Goal: Task Accomplishment & Management: Manage account settings

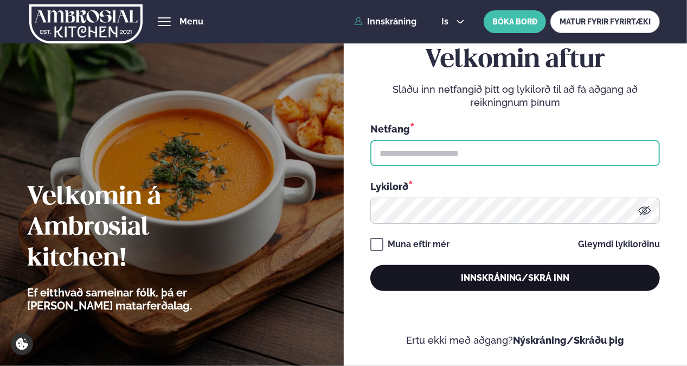
type input "**********"
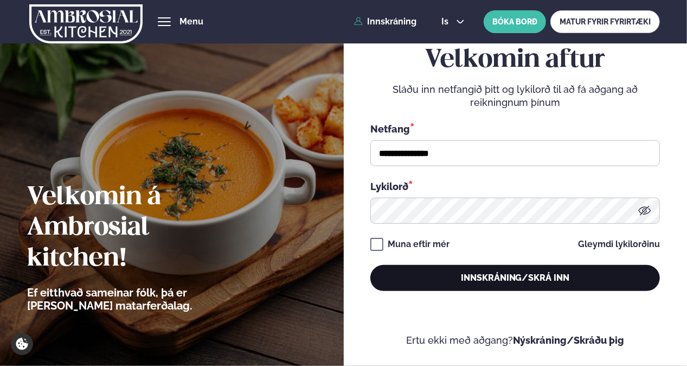
click at [467, 278] on button "Innskráning/Skrá inn" at bounding box center [516, 278] width 290 height 26
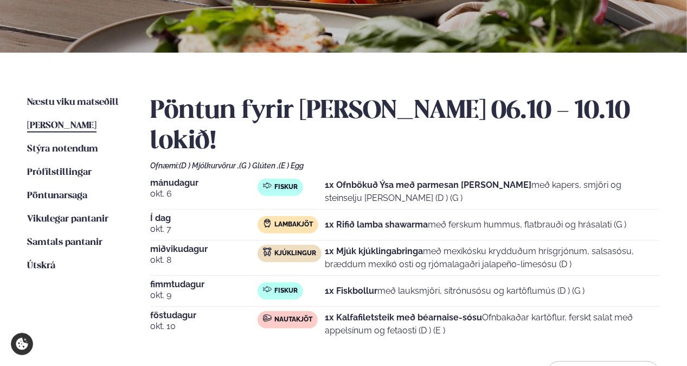
scroll to position [184, 0]
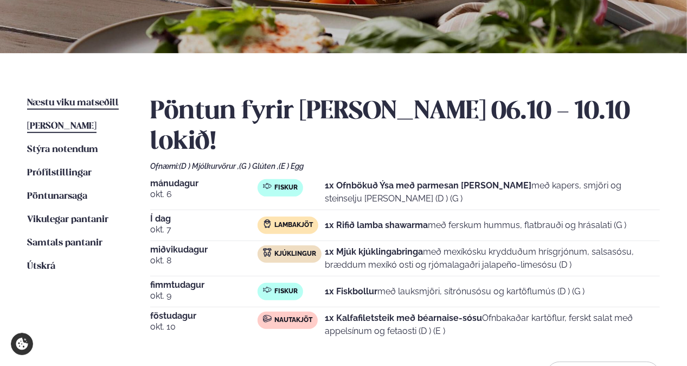
click at [95, 105] on span "Næstu viku matseðill" at bounding box center [73, 102] width 92 height 9
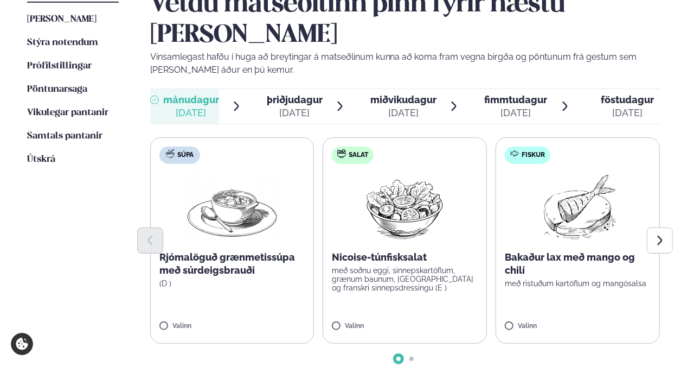
scroll to position [291, 0]
click at [655, 234] on icon "Next slide" at bounding box center [660, 240] width 12 height 12
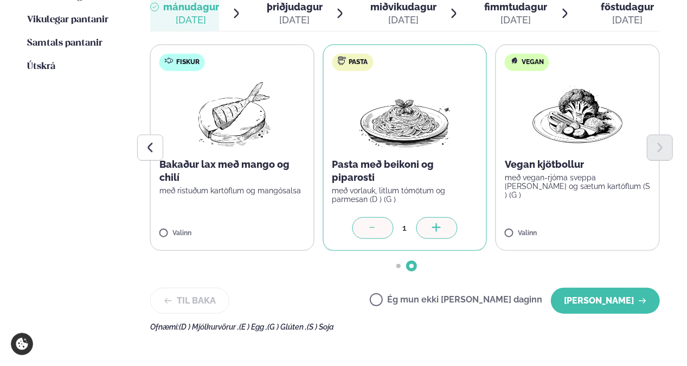
scroll to position [384, 0]
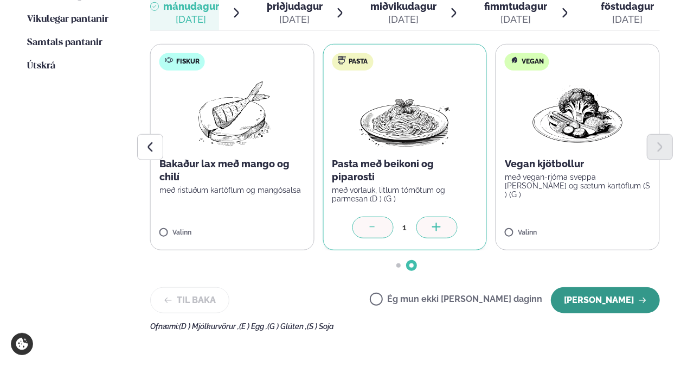
click at [595, 287] on button "[PERSON_NAME]" at bounding box center [605, 300] width 109 height 26
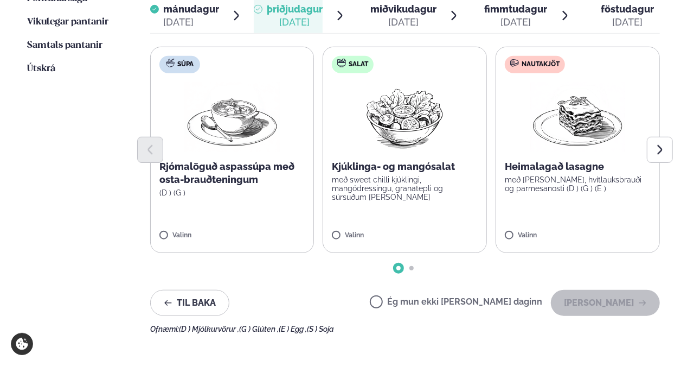
scroll to position [383, 0]
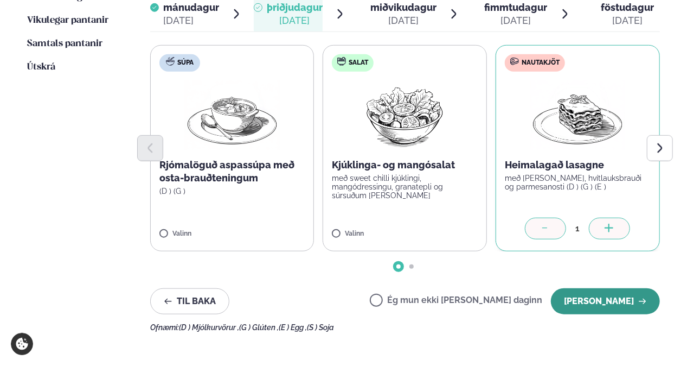
click at [592, 288] on button "[PERSON_NAME]" at bounding box center [605, 301] width 109 height 26
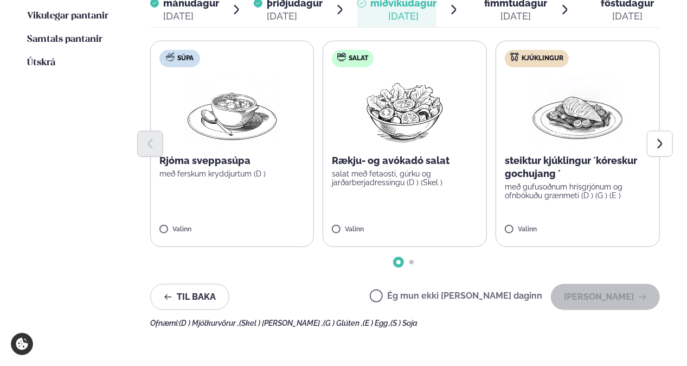
scroll to position [388, 0]
click at [654, 137] on icon "Next slide" at bounding box center [660, 143] width 12 height 12
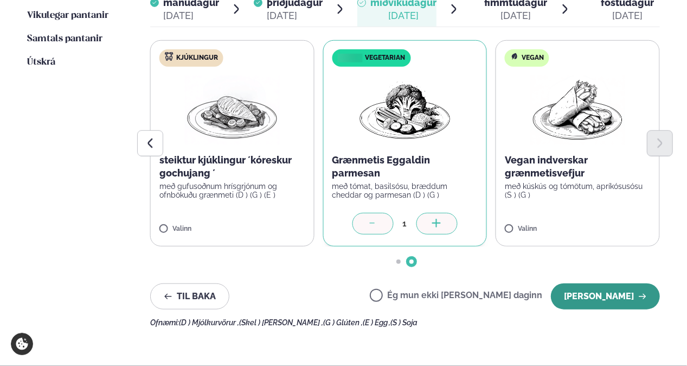
click at [590, 283] on button "[PERSON_NAME]" at bounding box center [605, 296] width 109 height 26
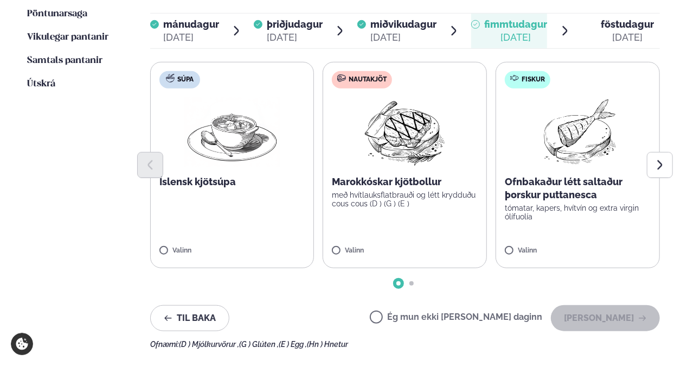
scroll to position [361, 0]
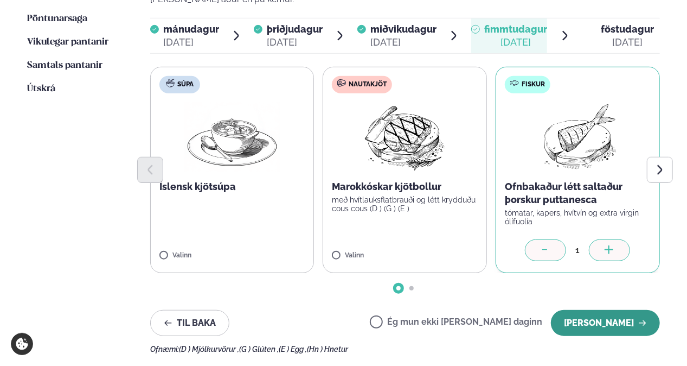
click at [625, 310] on button "[PERSON_NAME]" at bounding box center [605, 323] width 109 height 26
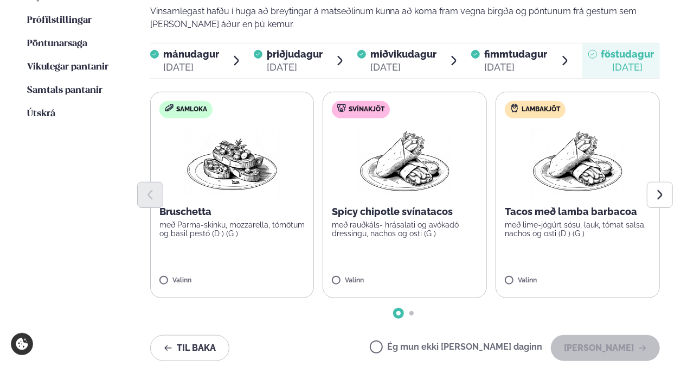
scroll to position [336, 0]
click at [660, 190] on icon "Next slide" at bounding box center [660, 194] width 5 height 9
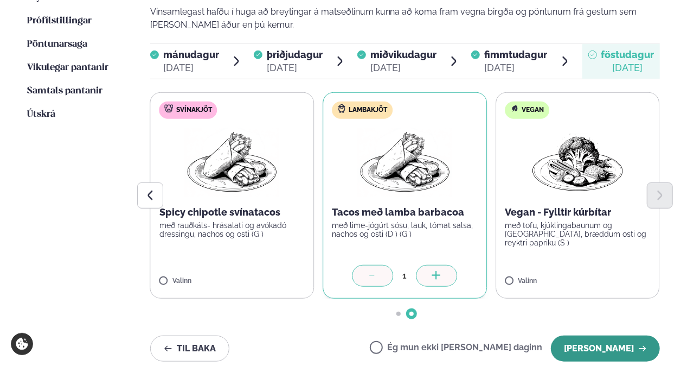
click at [618, 335] on button "[PERSON_NAME]" at bounding box center [605, 348] width 109 height 26
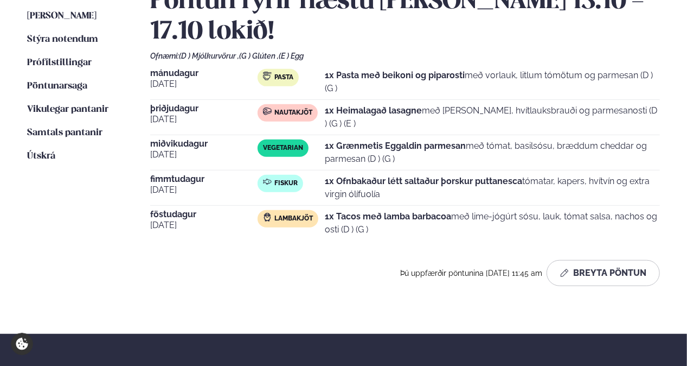
scroll to position [294, 0]
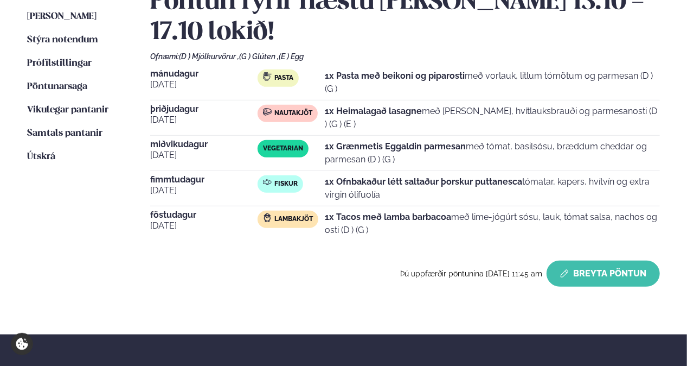
click at [573, 260] on button "Breyta Pöntun" at bounding box center [603, 273] width 113 height 26
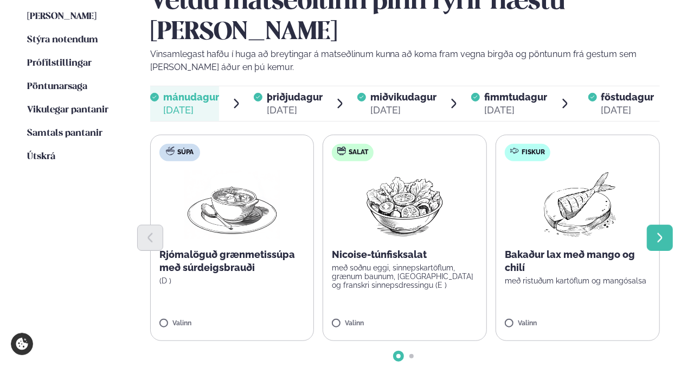
click at [657, 232] on icon "Next slide" at bounding box center [660, 238] width 12 height 12
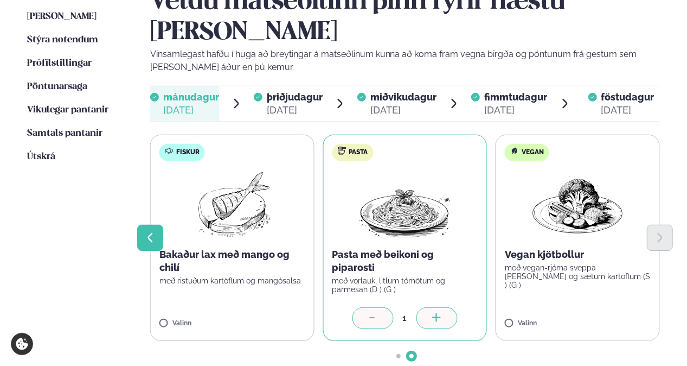
click at [157, 225] on button "Previous slide" at bounding box center [150, 238] width 26 height 26
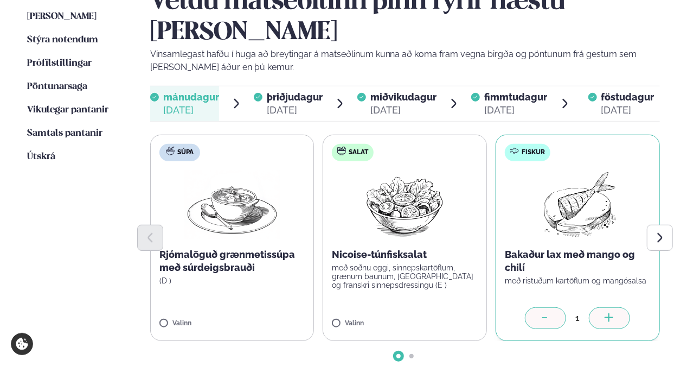
scroll to position [349, 0]
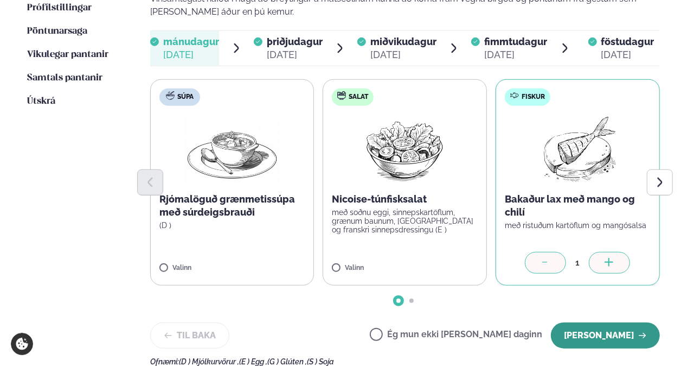
click at [594, 322] on button "[PERSON_NAME]" at bounding box center [605, 335] width 109 height 26
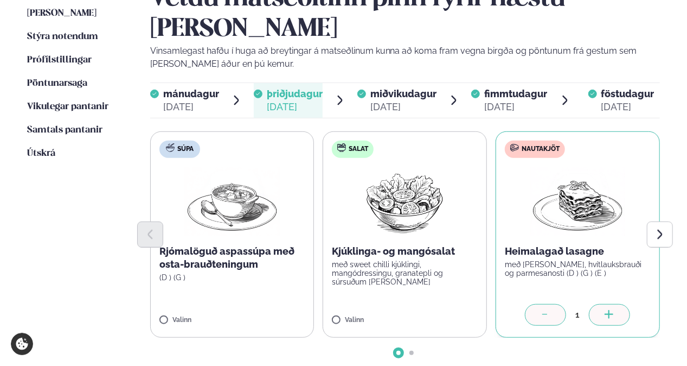
scroll to position [296, 0]
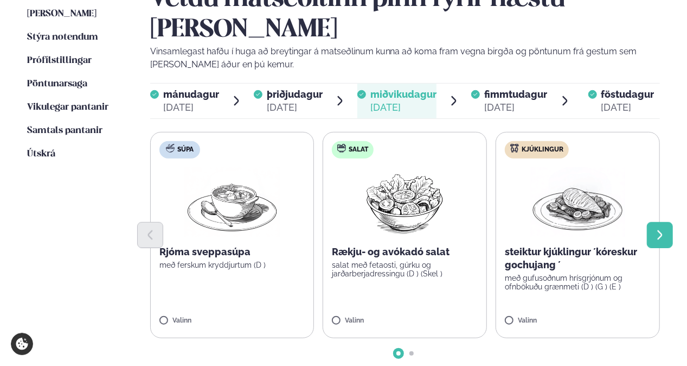
click at [659, 229] on icon "Next slide" at bounding box center [660, 235] width 12 height 12
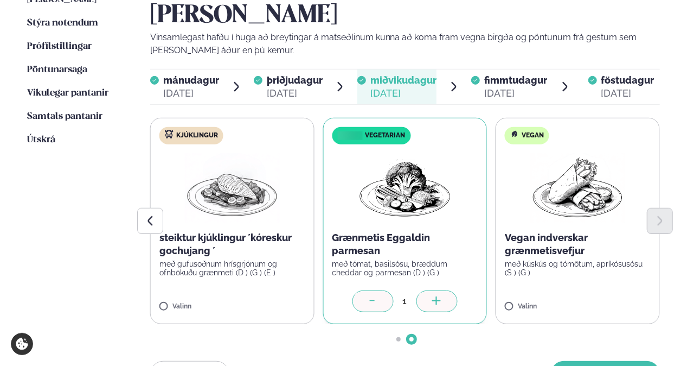
scroll to position [311, 0]
click at [620, 360] on button "[PERSON_NAME]" at bounding box center [605, 373] width 109 height 26
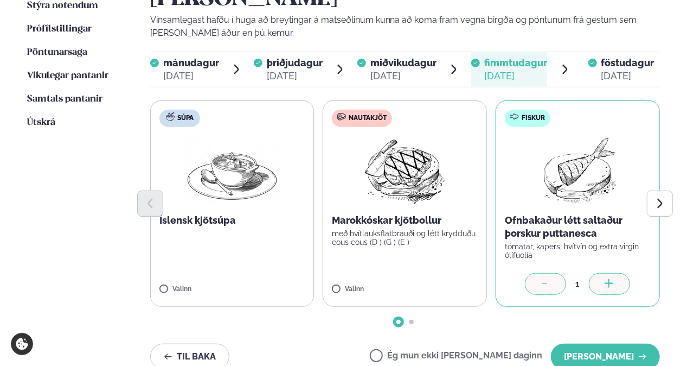
scroll to position [329, 0]
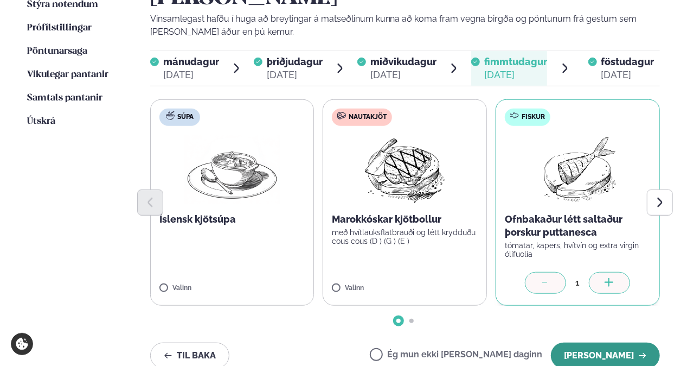
click at [622, 342] on button "[PERSON_NAME]" at bounding box center [605, 355] width 109 height 26
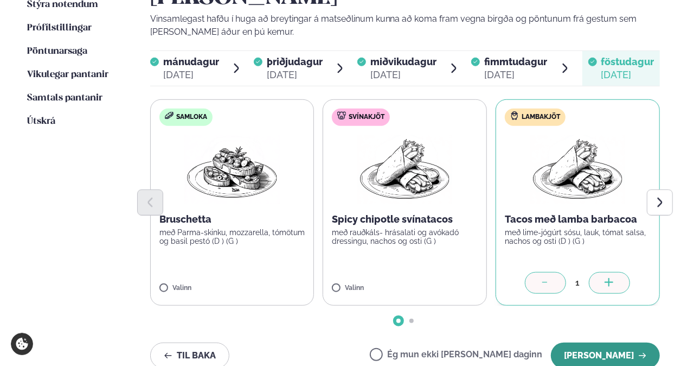
click at [619, 342] on button "[PERSON_NAME]" at bounding box center [605, 355] width 109 height 26
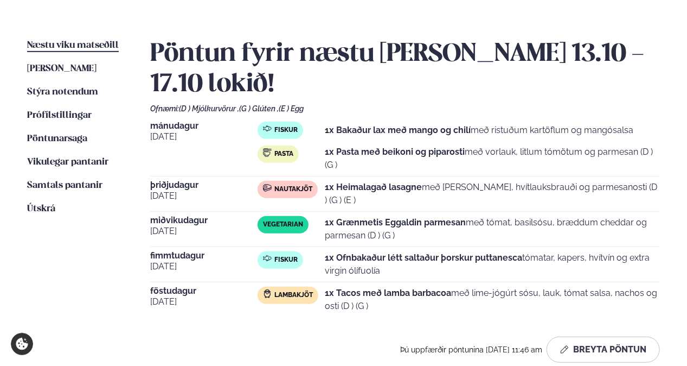
scroll to position [241, 0]
click at [89, 75] on link "[PERSON_NAME] matseðill [PERSON_NAME]" at bounding box center [61, 69] width 69 height 13
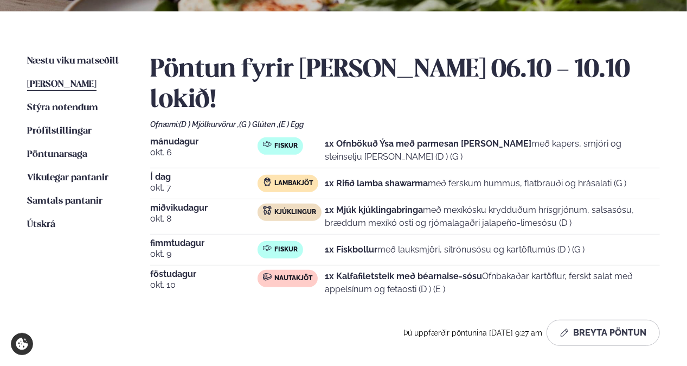
scroll to position [228, 0]
